Goal: Task Accomplishment & Management: Use online tool/utility

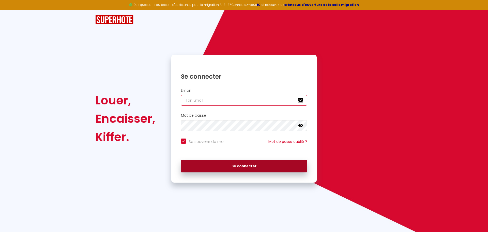
type input "[EMAIL_ADDRESS][DOMAIN_NAME]"
click at [231, 166] on button "Se connecter" at bounding box center [244, 166] width 126 height 13
checkbox input "true"
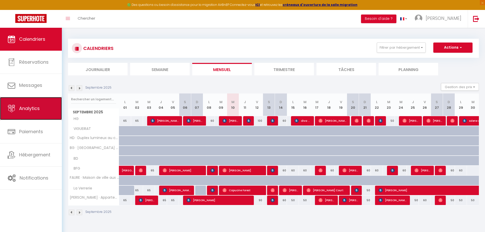
click at [35, 111] on span "Analytics" at bounding box center [29, 108] width 21 height 6
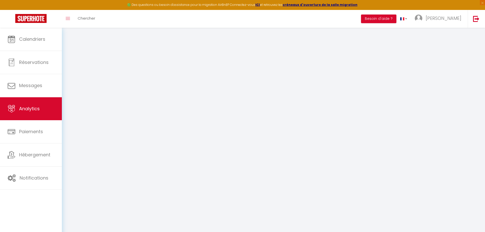
select select "2025"
select select "9"
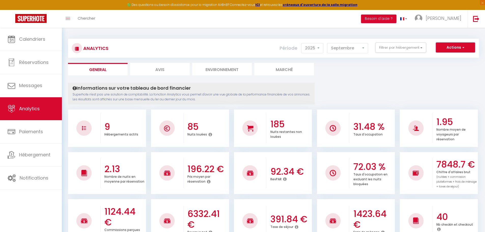
click at [445, 49] on button "Actions" at bounding box center [455, 47] width 39 height 10
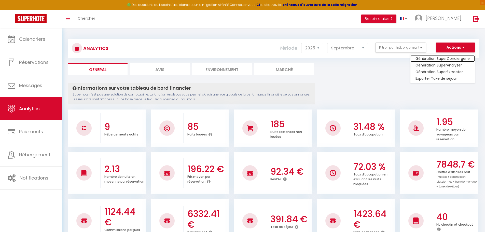
click at [434, 59] on link "Génération SuperConciergerie" at bounding box center [442, 58] width 64 height 7
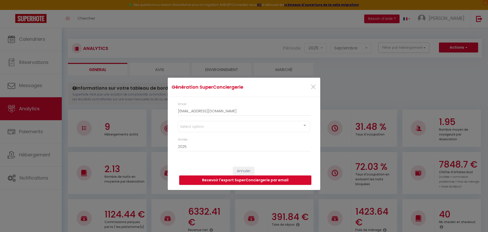
click at [203, 127] on div "Select option" at bounding box center [244, 126] width 132 height 11
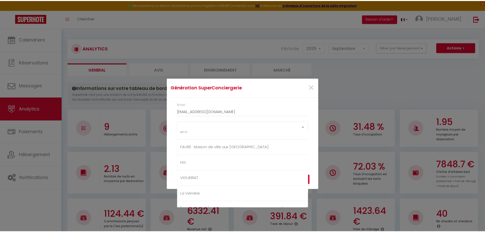
scroll to position [76, 0]
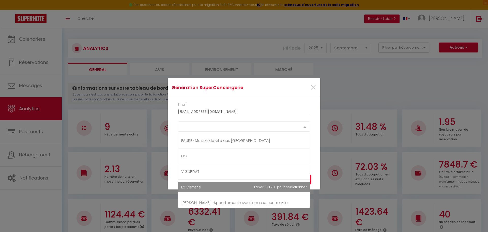
click at [207, 183] on span "La Verrerie" at bounding box center [244, 187] width 132 height 10
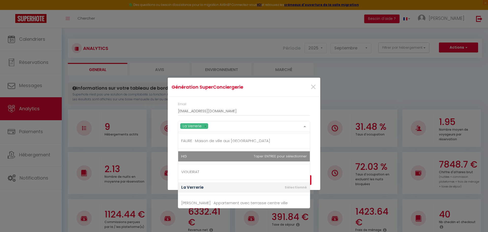
click at [322, 129] on div "Génération SuperConciergerie × Email [EMAIL_ADDRESS][DOMAIN_NAME] La Verrerie T…" at bounding box center [244, 116] width 488 height 232
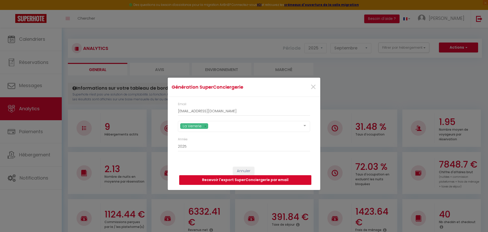
click at [255, 178] on button "Recevoir l'export SuperConciergerie par email" at bounding box center [245, 180] width 132 height 10
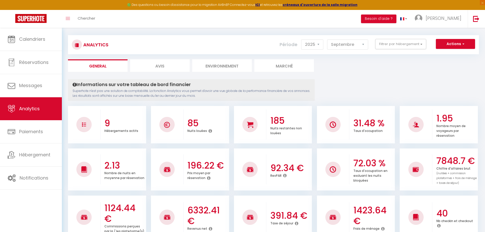
scroll to position [0, 0]
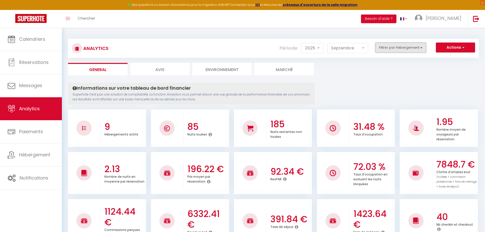
click at [392, 45] on button "Filtrer par hébergement" at bounding box center [400, 47] width 51 height 10
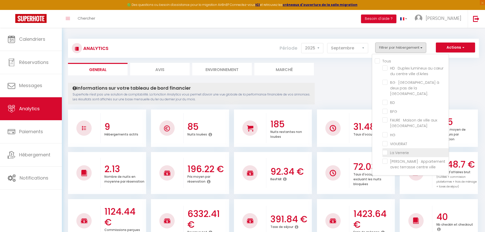
click at [388, 150] on Verrerie "checkbox" at bounding box center [415, 152] width 66 height 5
checkbox Verrerie "true"
checkbox d’Arles "false"
checkbox forum\ "false"
checkbox input "false"
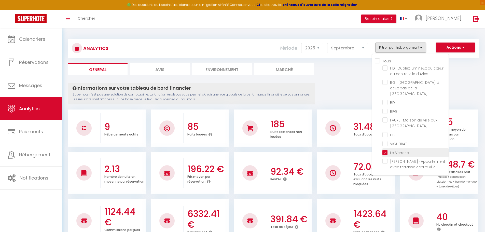
checkbox input "false"
checkbox Arènes "false"
checkbox input "false"
checkbox ville "false"
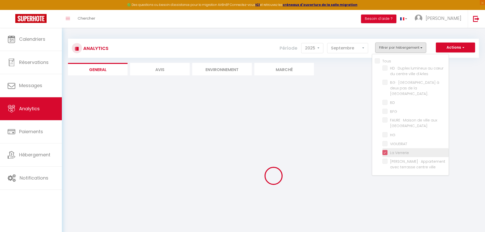
checkbox d’Arles "false"
checkbox forum\ "false"
checkbox input "false"
checkbox Arènes "false"
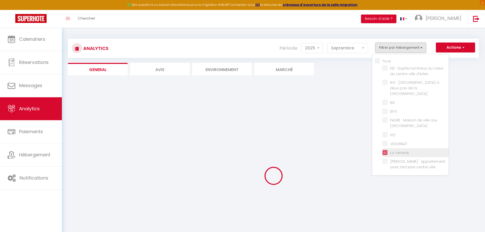
checkbox input "false"
checkbox ville "false"
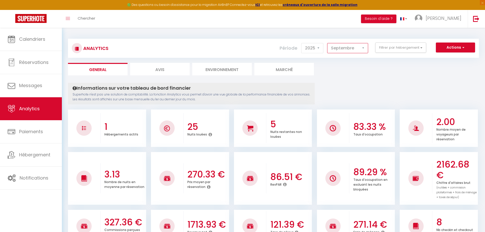
click at [347, 51] on select "[PERSON_NAME] Mars [PERSON_NAME] Juin Juillet Août Septembre Octobre Novembre D…" at bounding box center [347, 48] width 41 height 10
select select "7"
click at [327, 43] on select "[PERSON_NAME] Mars [PERSON_NAME] Juin Juillet Août Septembre Octobre Novembre D…" at bounding box center [347, 48] width 41 height 10
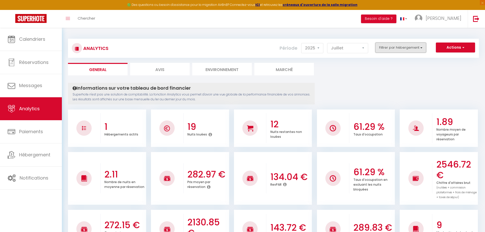
click at [418, 44] on button "Filtrer par hébergement" at bounding box center [400, 47] width 51 height 10
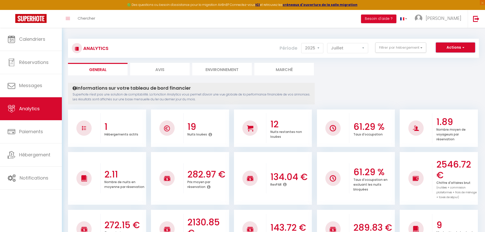
click at [449, 49] on button "Actions" at bounding box center [455, 47] width 39 height 10
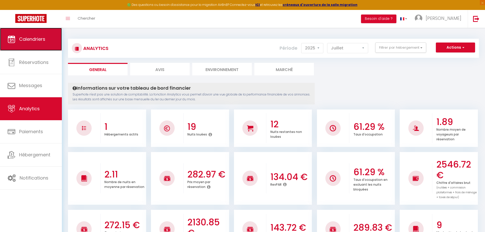
click at [27, 44] on link "Calendriers" at bounding box center [31, 39] width 62 height 23
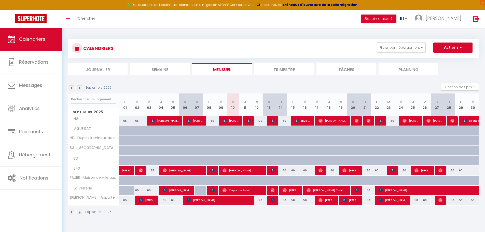
scroll to position [25, 0]
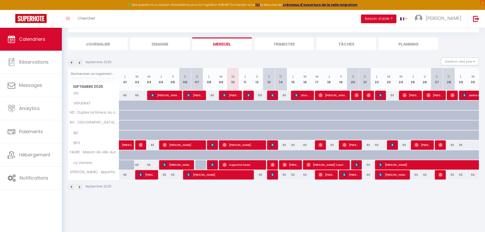
click at [70, 62] on img at bounding box center [72, 63] width 6 height 6
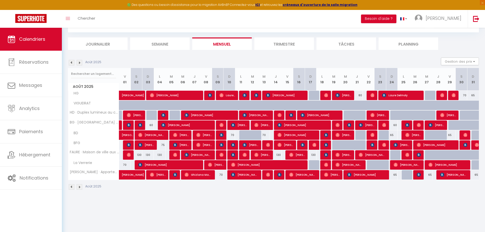
click at [70, 62] on img at bounding box center [72, 63] width 6 height 6
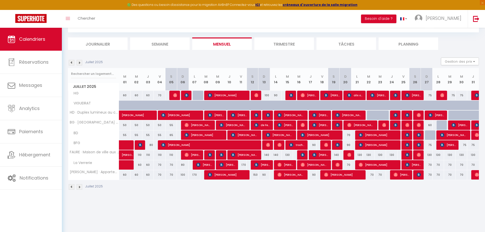
click at [80, 63] on img at bounding box center [80, 63] width 6 height 6
